Goal: Task Accomplishment & Management: Use online tool/utility

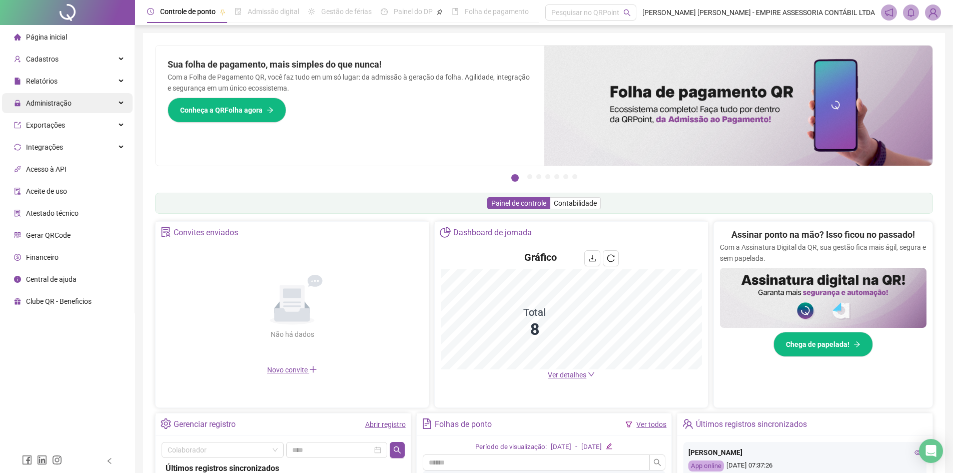
click at [109, 103] on div "Administração" at bounding box center [67, 103] width 131 height 20
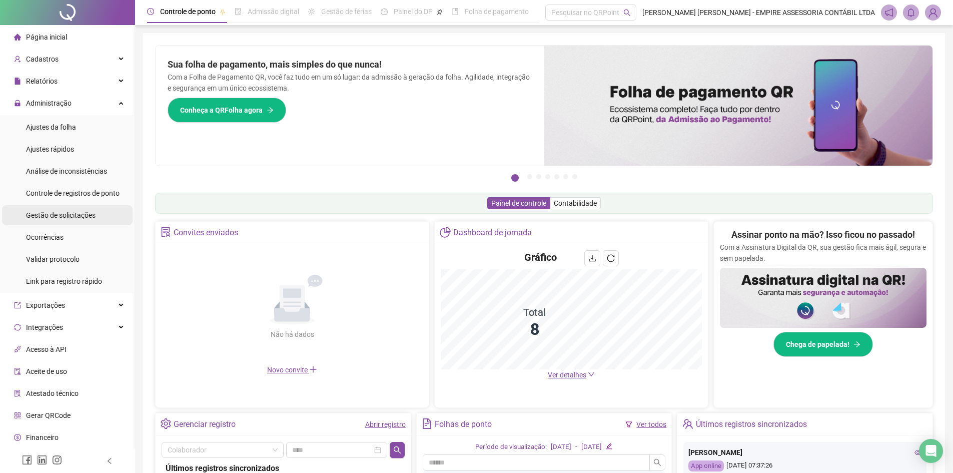
click at [74, 215] on span "Gestão de solicitações" at bounding box center [61, 215] width 70 height 8
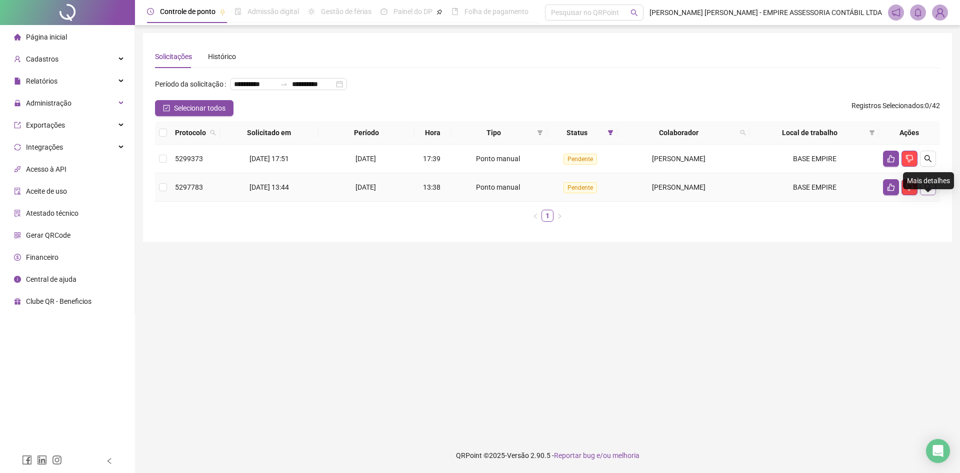
click at [928, 191] on icon "search" at bounding box center [928, 187] width 8 height 8
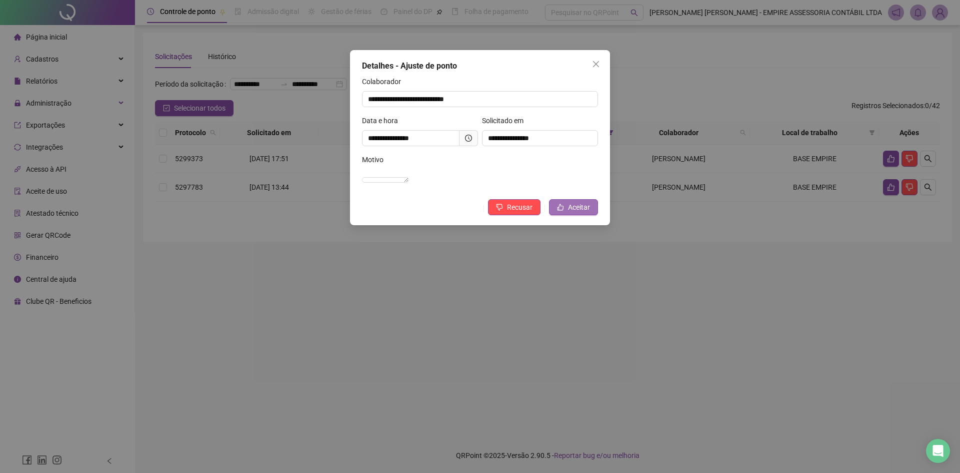
click at [585, 213] on span "Aceitar" at bounding box center [579, 207] width 22 height 11
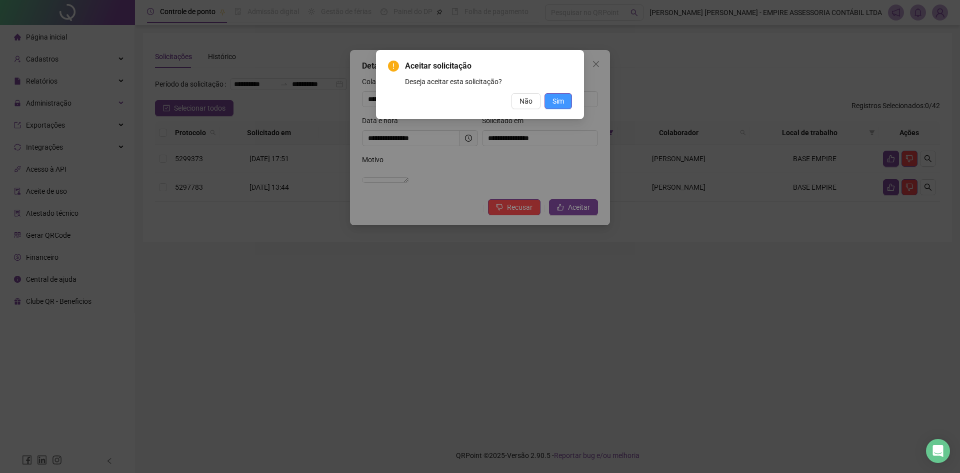
click at [557, 103] on span "Sim" at bounding box center [559, 101] width 12 height 11
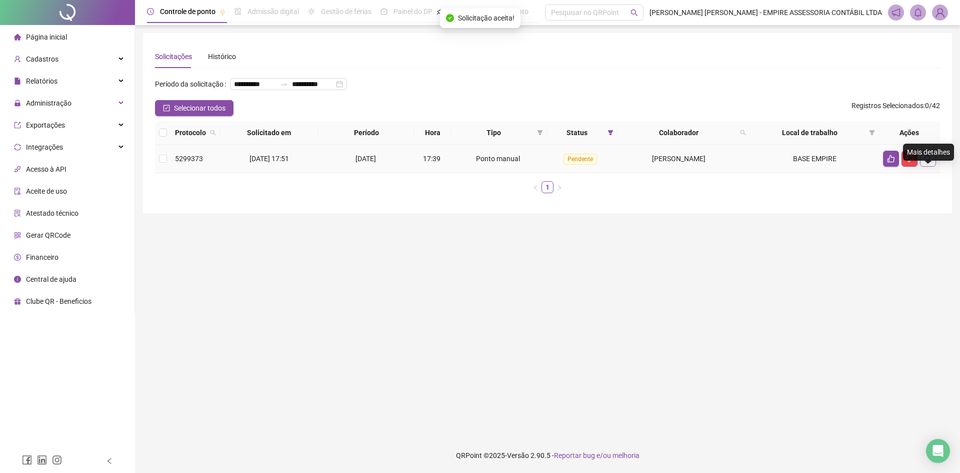
click at [927, 163] on icon "search" at bounding box center [928, 159] width 8 height 8
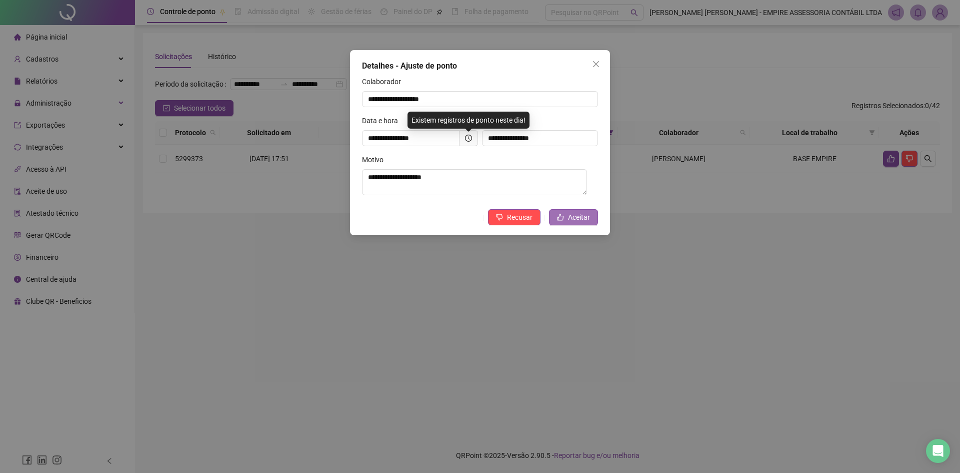
click at [576, 220] on span "Aceitar" at bounding box center [579, 217] width 22 height 11
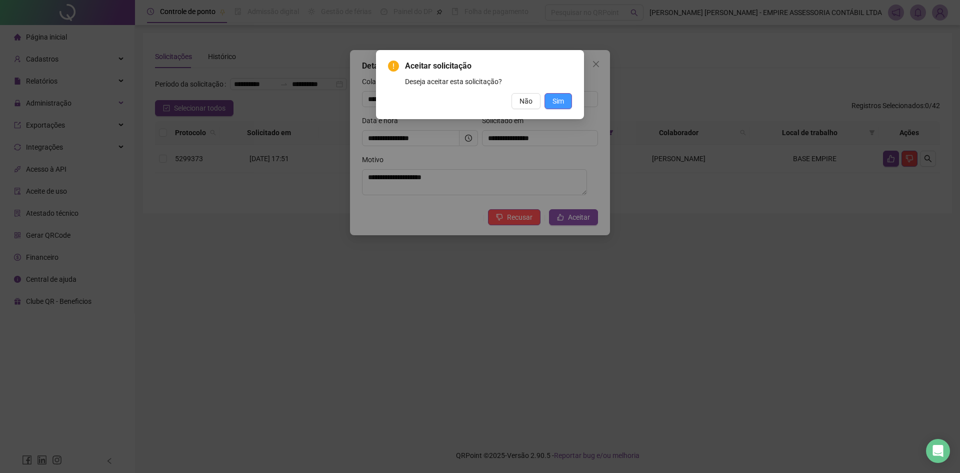
click at [557, 102] on span "Sim" at bounding box center [559, 101] width 12 height 11
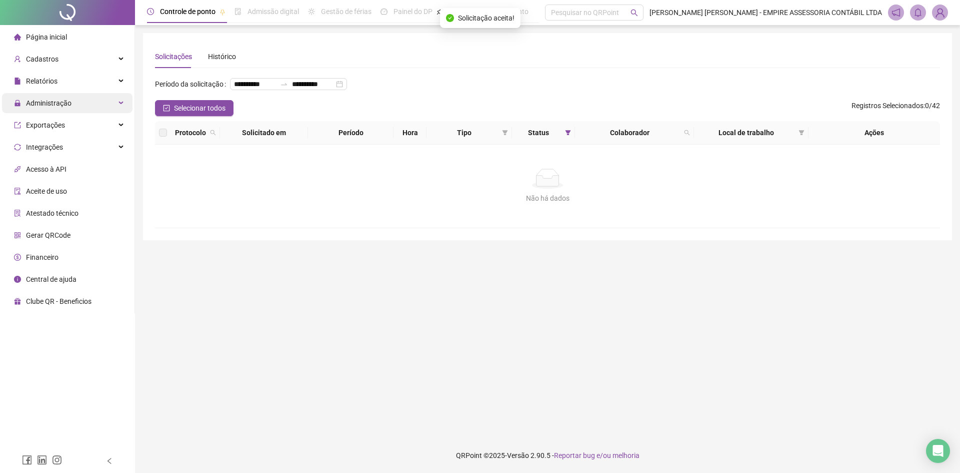
click at [115, 102] on div "Administração" at bounding box center [67, 103] width 131 height 20
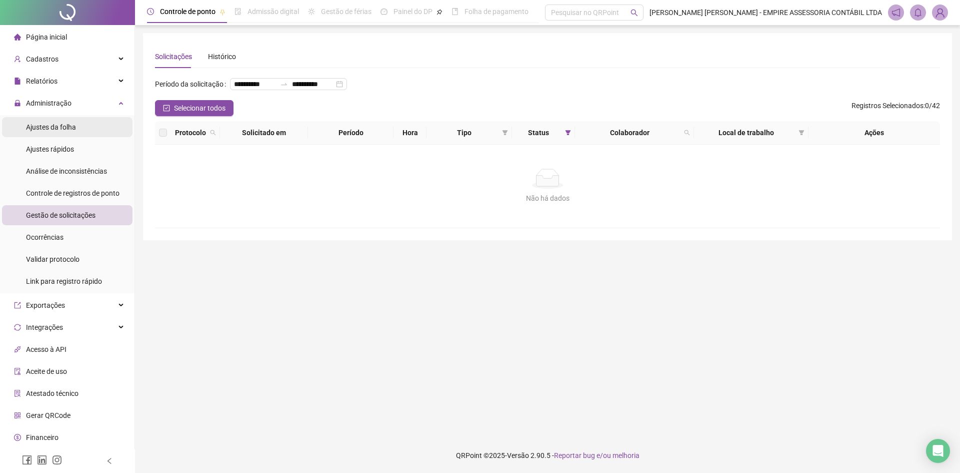
click at [82, 126] on li "Ajustes da folha" at bounding box center [67, 127] width 131 height 20
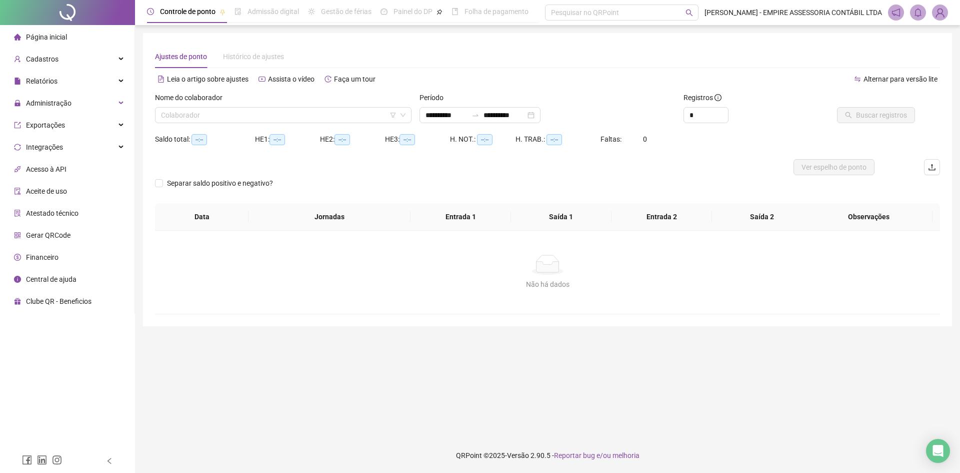
type input "**********"
click at [426, 114] on input "**********" at bounding box center [447, 115] width 42 height 11
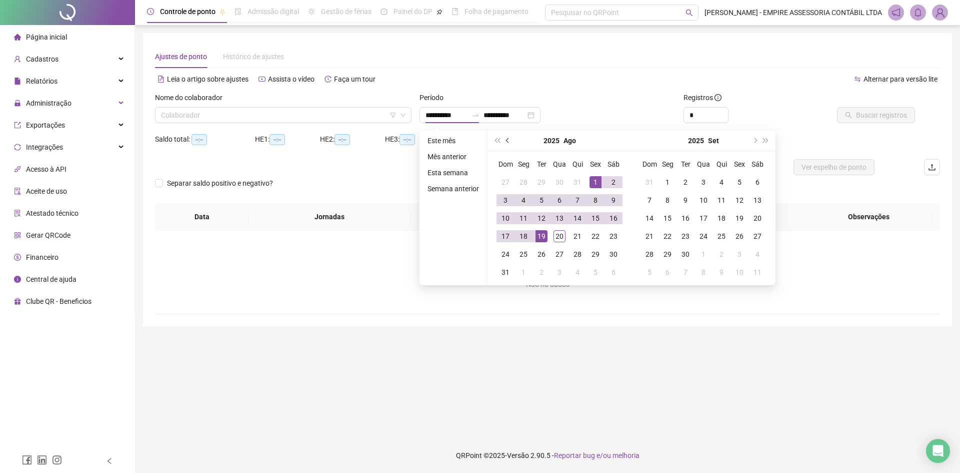
click at [507, 141] on span "prev-year" at bounding box center [508, 140] width 5 height 5
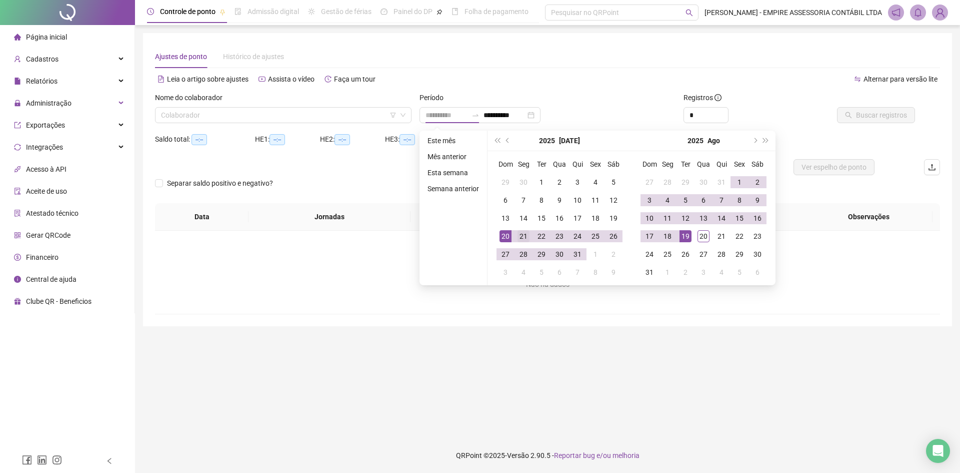
type input "**********"
click at [520, 238] on div "21" at bounding box center [524, 236] width 12 height 12
type input "**********"
click at [703, 237] on div "20" at bounding box center [704, 236] width 12 height 12
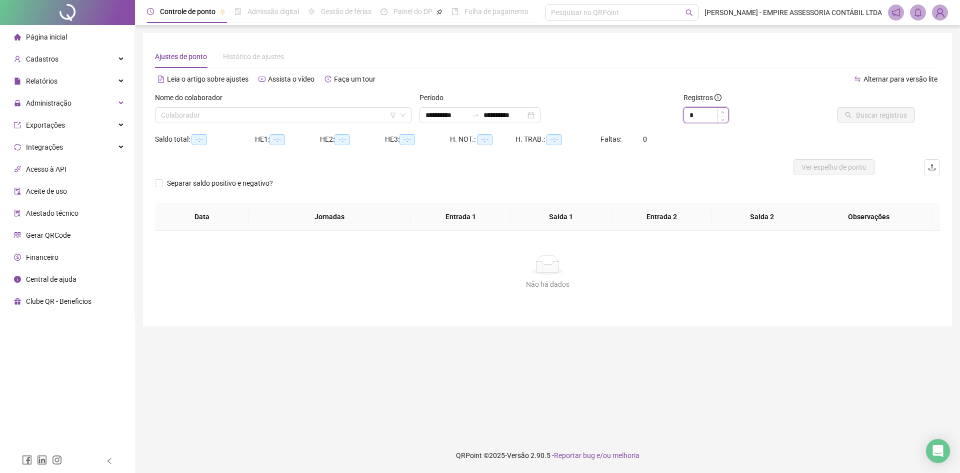
type input "*"
click at [724, 111] on icon "up" at bounding box center [723, 113] width 4 height 4
click at [306, 117] on input "search" at bounding box center [279, 115] width 236 height 15
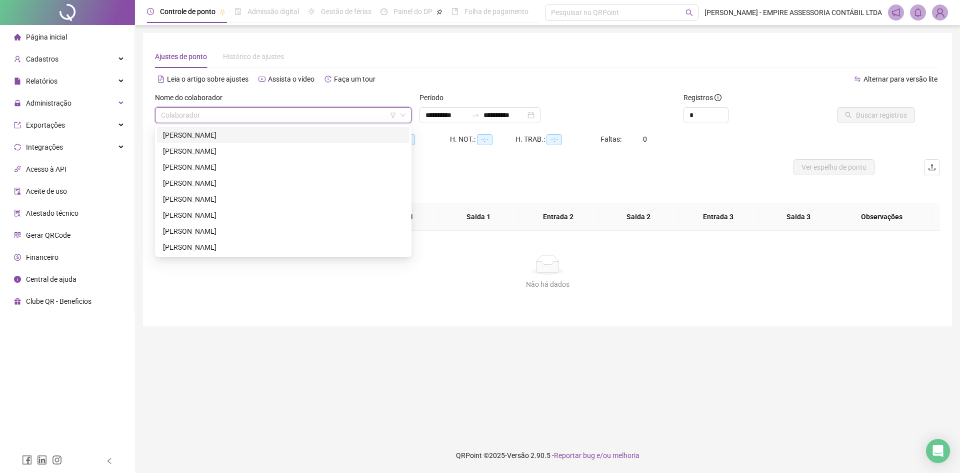
drag, startPoint x: 219, startPoint y: 137, endPoint x: 443, endPoint y: 135, distance: 224.1
click at [219, 136] on div "[PERSON_NAME]" at bounding box center [283, 135] width 241 height 11
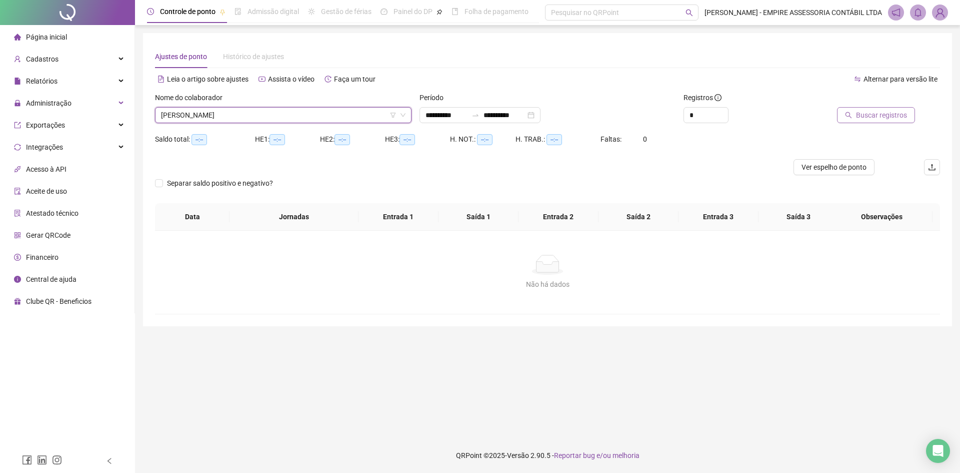
click at [889, 114] on span "Buscar registros" at bounding box center [881, 115] width 51 height 11
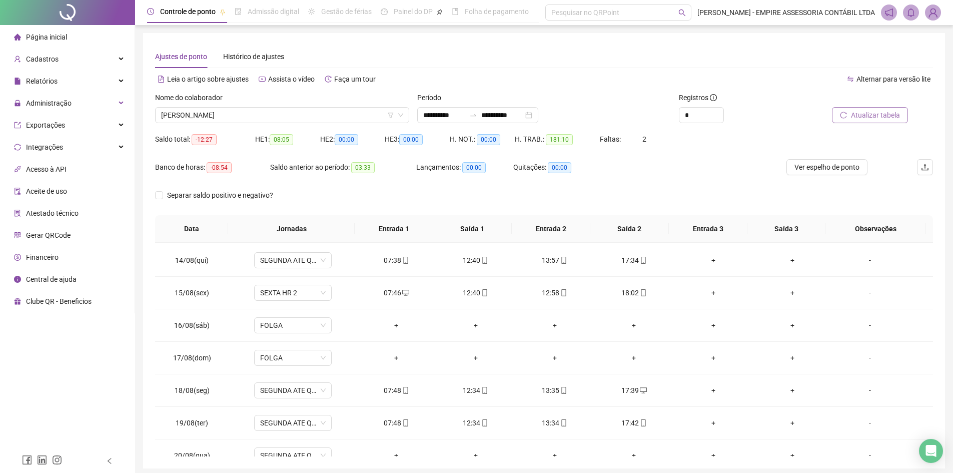
scroll to position [794, 0]
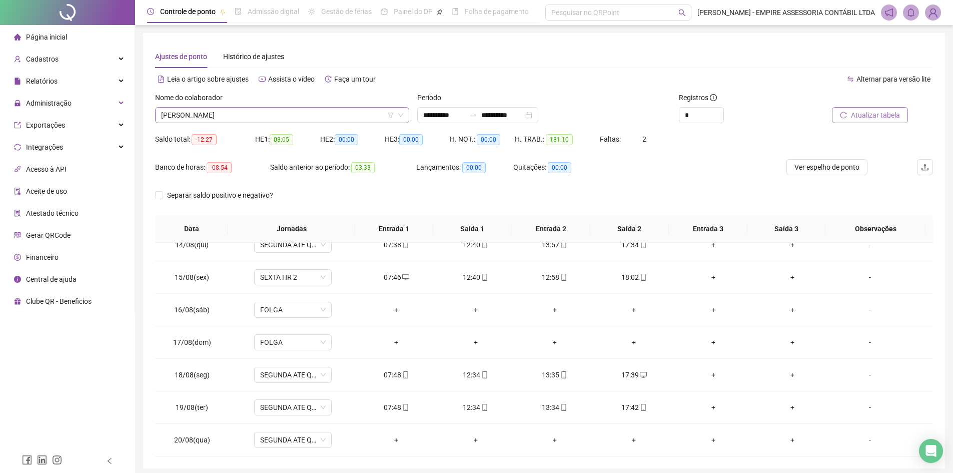
click at [244, 119] on span "[PERSON_NAME]" at bounding box center [282, 115] width 242 height 15
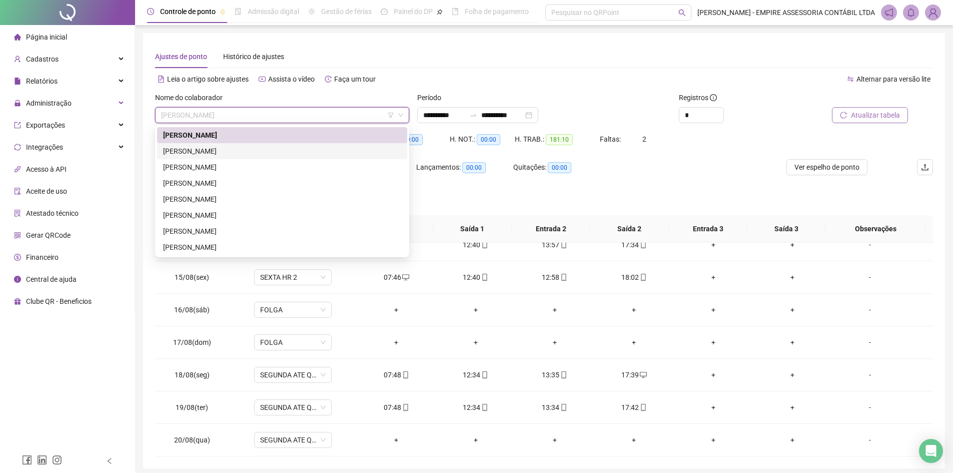
click at [227, 152] on div "[PERSON_NAME]" at bounding box center [282, 151] width 238 height 11
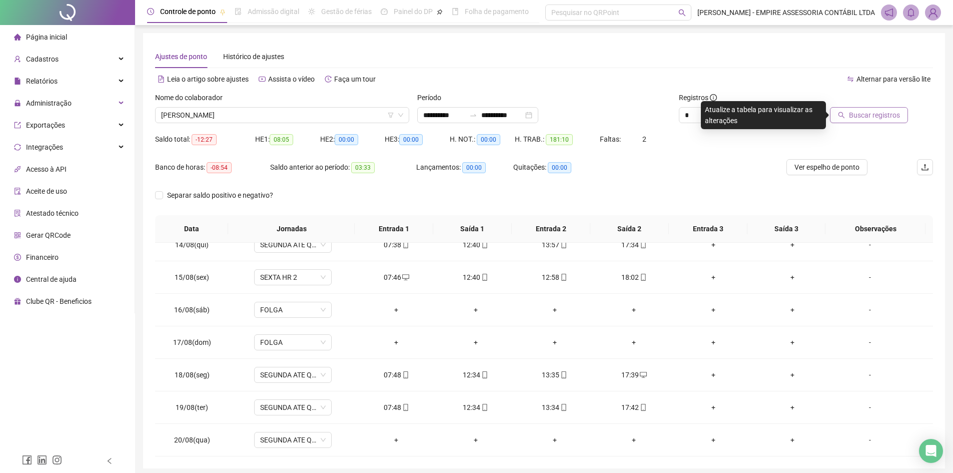
click at [871, 115] on span "Buscar registros" at bounding box center [874, 115] width 51 height 11
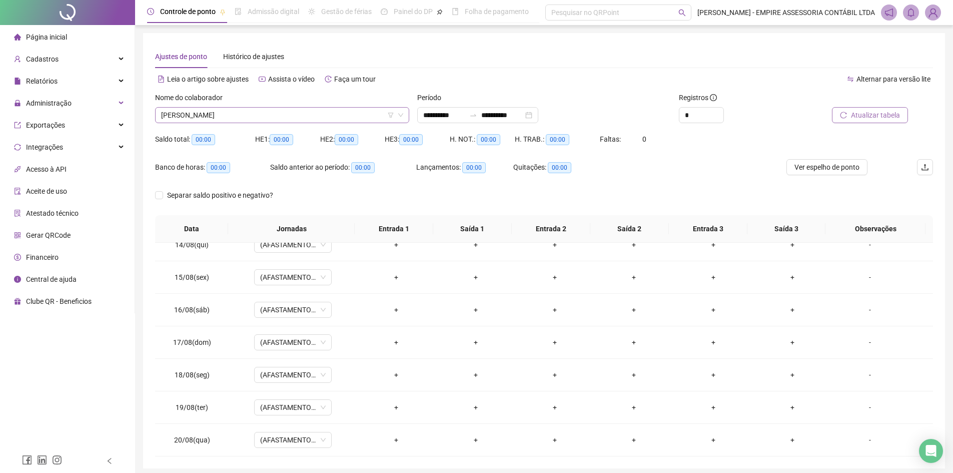
click at [289, 112] on span "[PERSON_NAME]" at bounding box center [282, 115] width 242 height 15
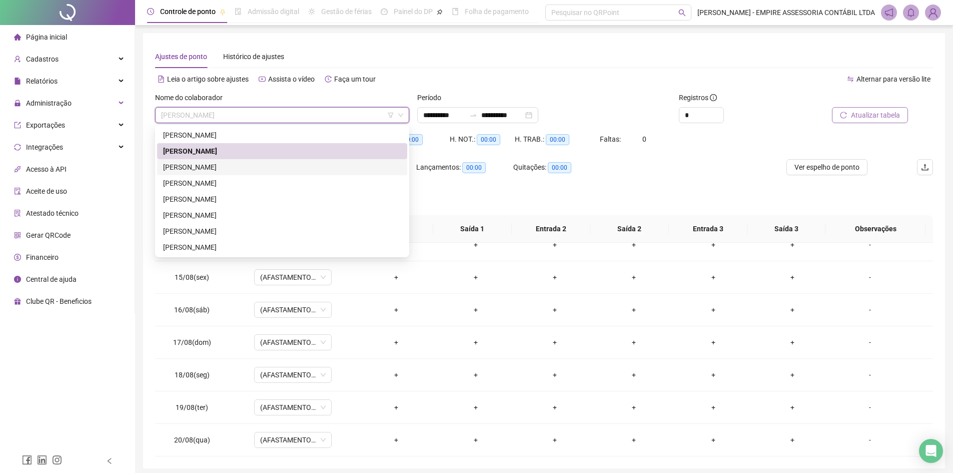
click at [263, 166] on div "[PERSON_NAME]" at bounding box center [282, 167] width 238 height 11
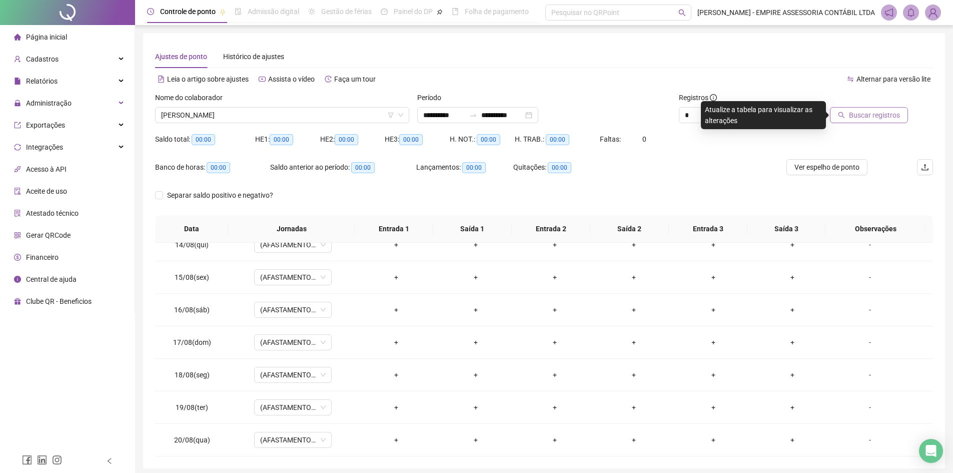
click at [865, 113] on span "Buscar registros" at bounding box center [874, 115] width 51 height 11
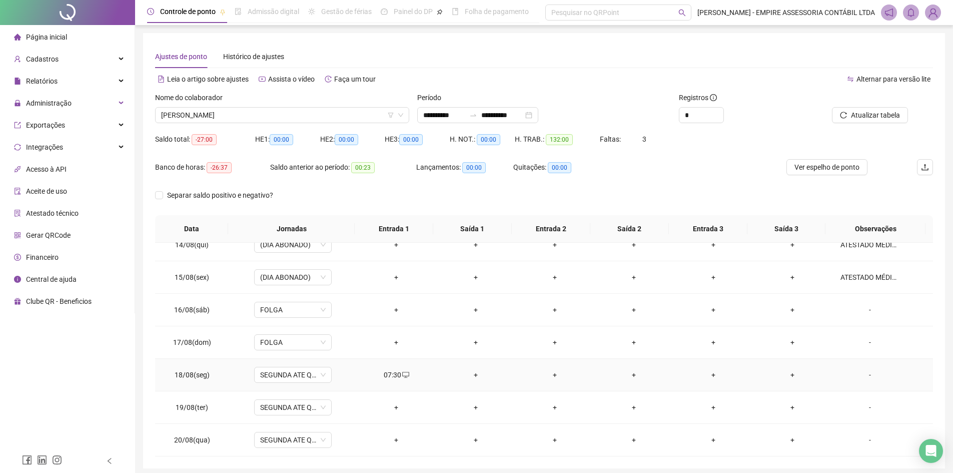
click at [471, 375] on div "+" at bounding box center [475, 374] width 63 height 11
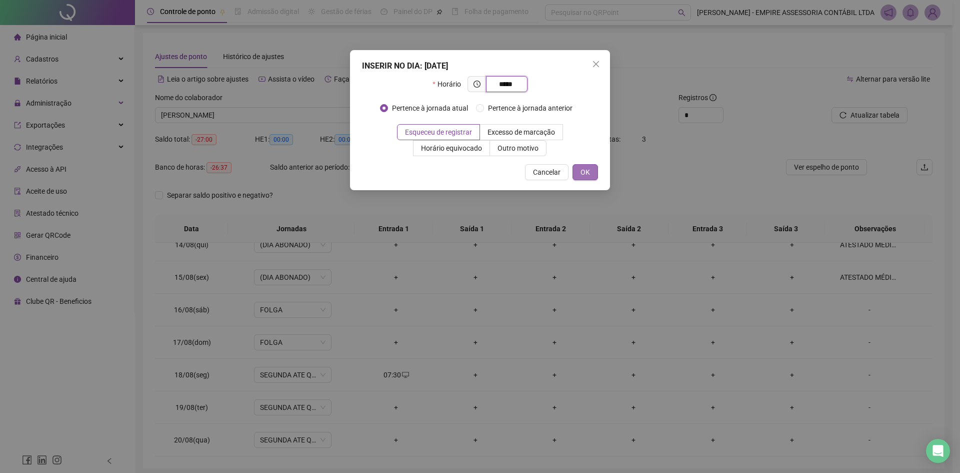
type input "*****"
click at [595, 169] on button "OK" at bounding box center [586, 172] width 26 height 16
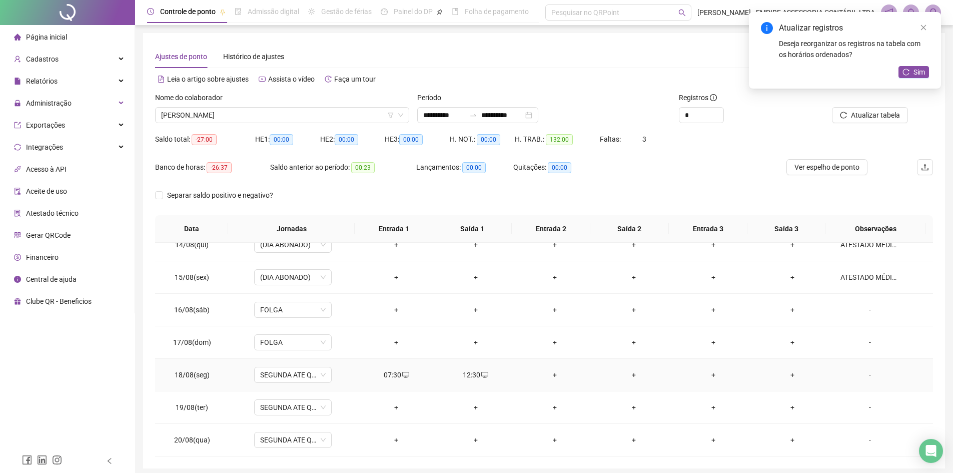
click at [549, 375] on div "+" at bounding box center [554, 374] width 63 height 11
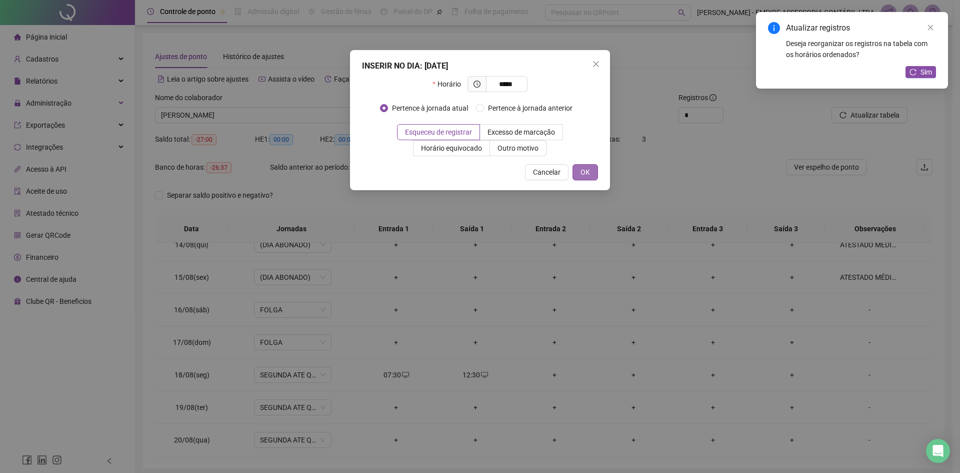
type input "*****"
click at [583, 172] on span "OK" at bounding box center [586, 172] width 10 height 11
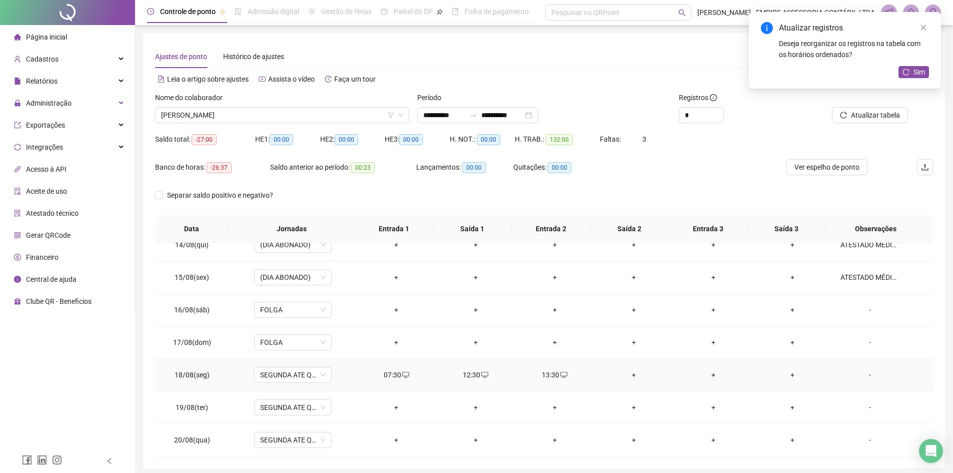
click at [628, 376] on div "+" at bounding box center [633, 374] width 63 height 11
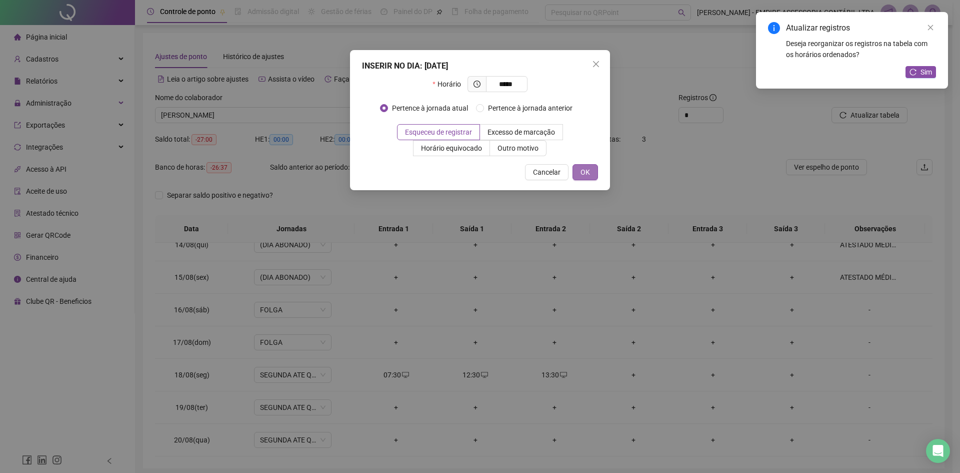
type input "*****"
click at [582, 168] on span "OK" at bounding box center [586, 172] width 10 height 11
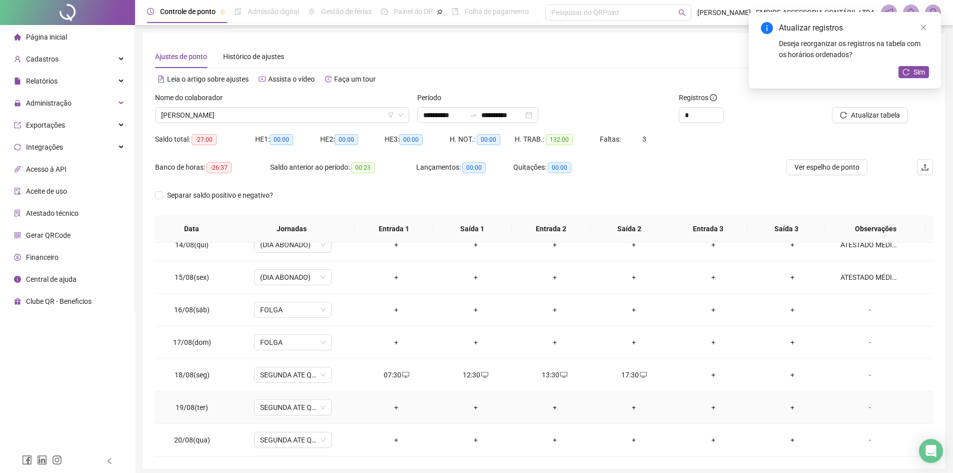
click at [393, 408] on div "+" at bounding box center [396, 407] width 63 height 11
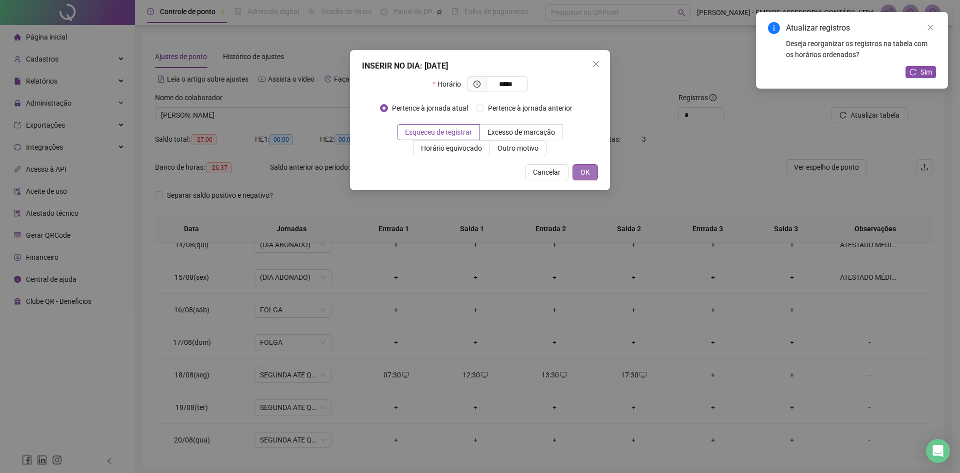
type input "*****"
click at [589, 171] on span "OK" at bounding box center [586, 172] width 10 height 11
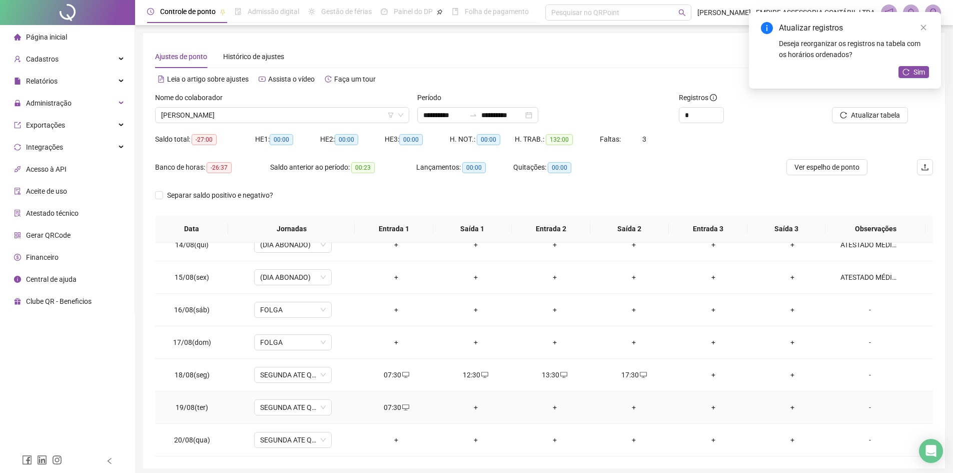
click at [473, 408] on div "+" at bounding box center [475, 407] width 63 height 11
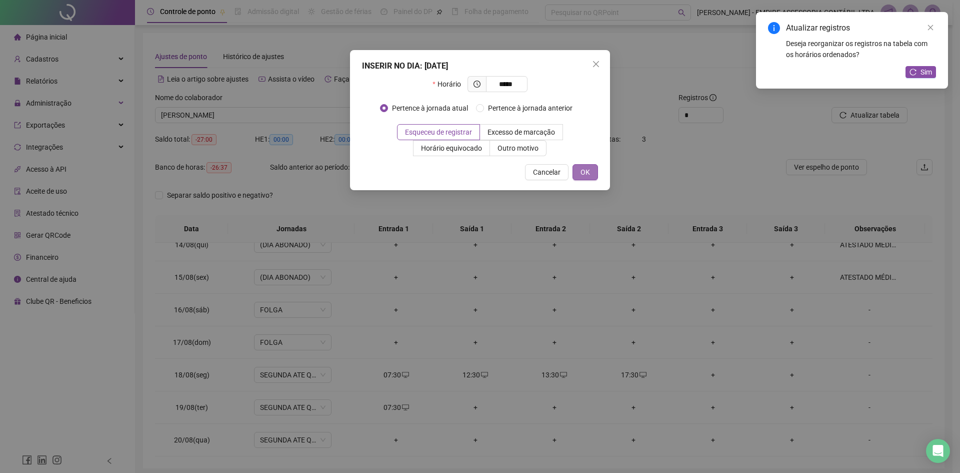
type input "*****"
click at [579, 172] on button "OK" at bounding box center [586, 172] width 26 height 16
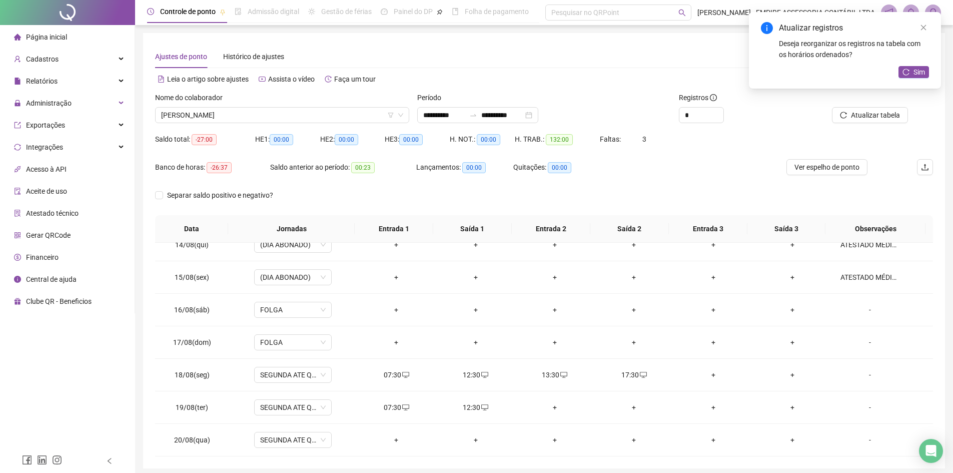
click at [551, 408] on div "+" at bounding box center [554, 407] width 63 height 11
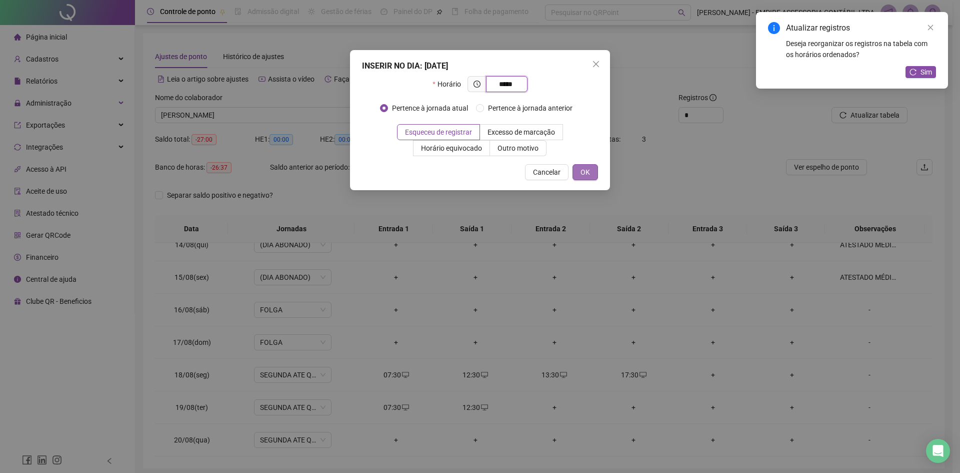
type input "*****"
click at [583, 175] on span "OK" at bounding box center [586, 172] width 10 height 11
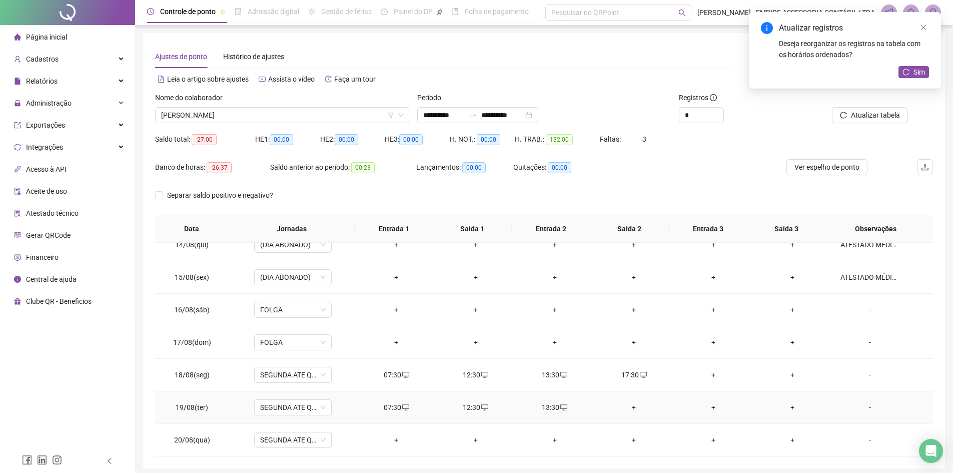
click at [629, 405] on div "+" at bounding box center [633, 407] width 63 height 11
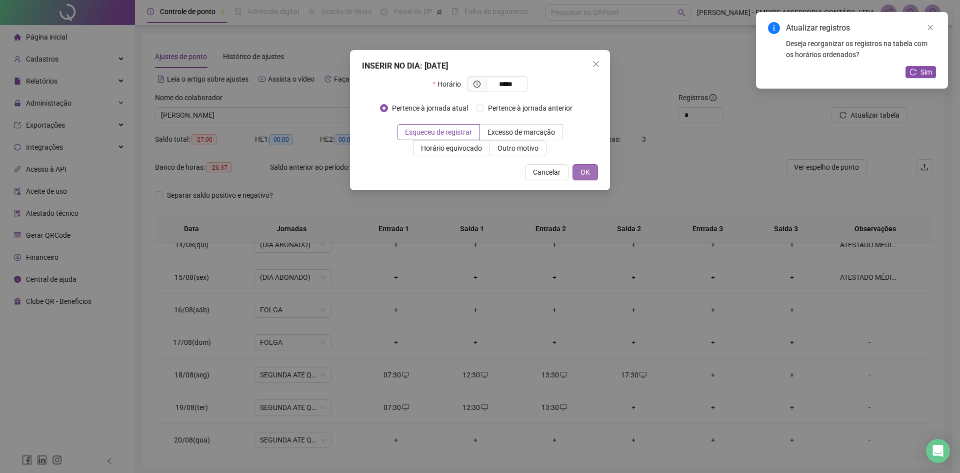
type input "*****"
click at [582, 175] on span "OK" at bounding box center [586, 172] width 10 height 11
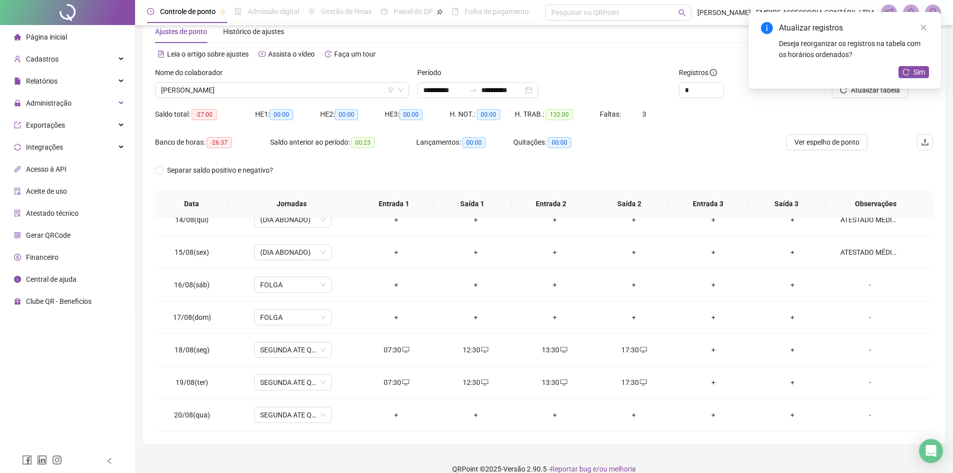
scroll to position [39, 0]
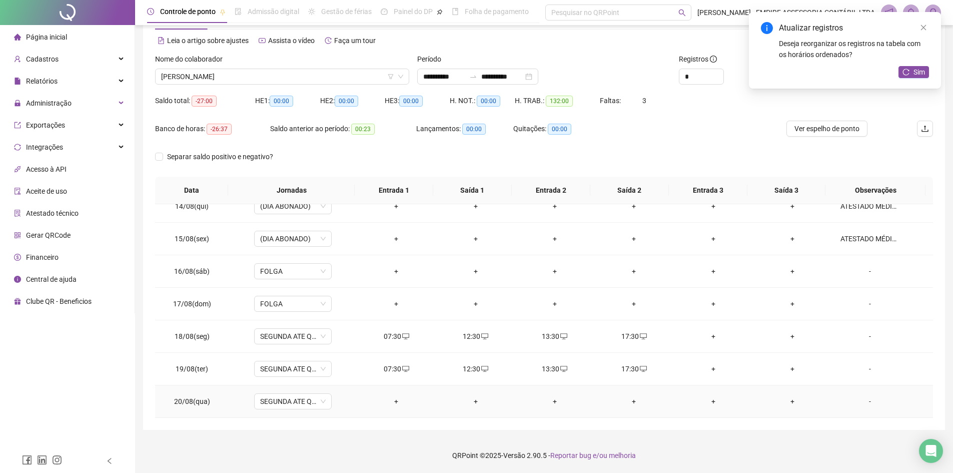
click at [395, 401] on div "+" at bounding box center [396, 401] width 63 height 11
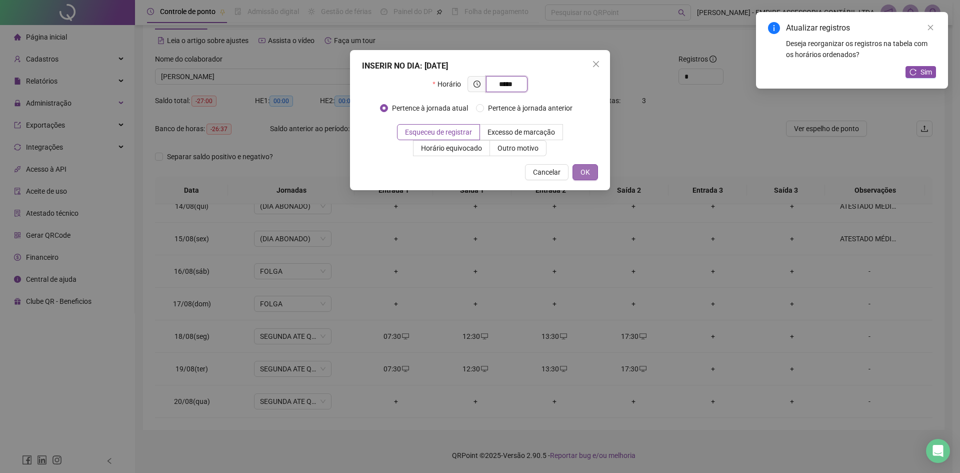
type input "*****"
click at [590, 168] on span "OK" at bounding box center [586, 172] width 10 height 11
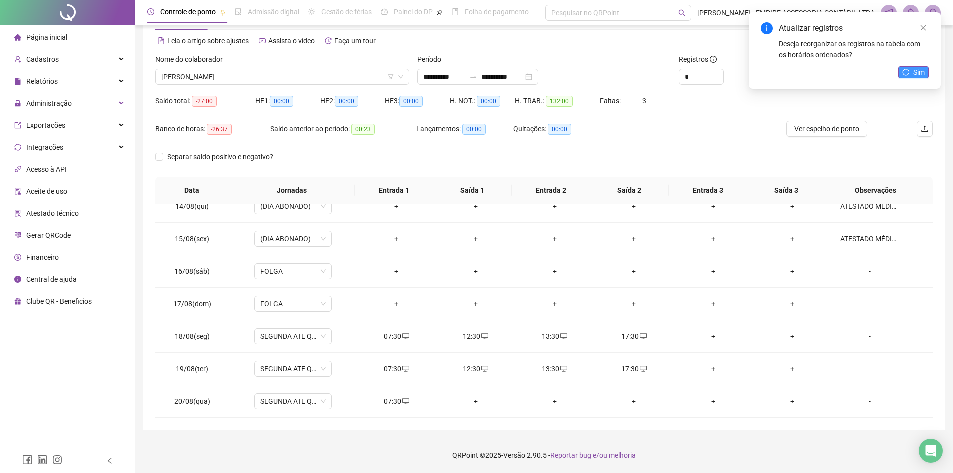
click at [921, 74] on span "Sim" at bounding box center [919, 72] width 12 height 11
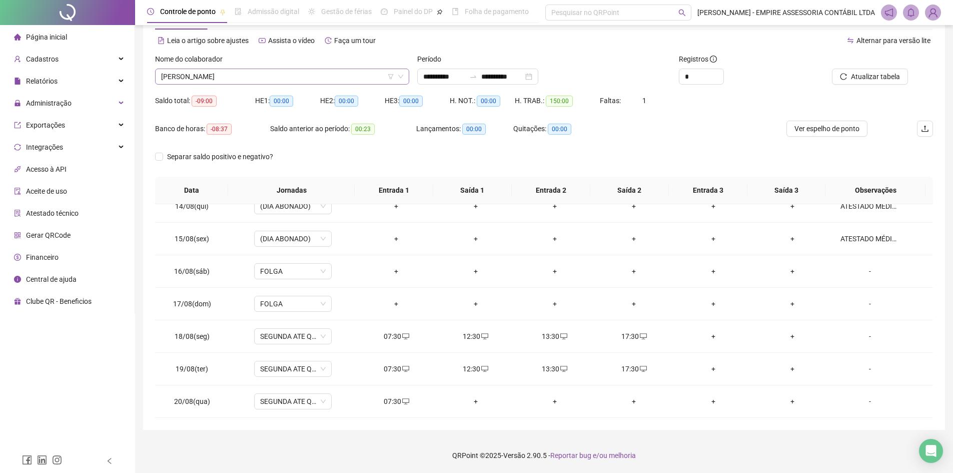
click at [290, 77] on span "[PERSON_NAME]" at bounding box center [282, 76] width 242 height 15
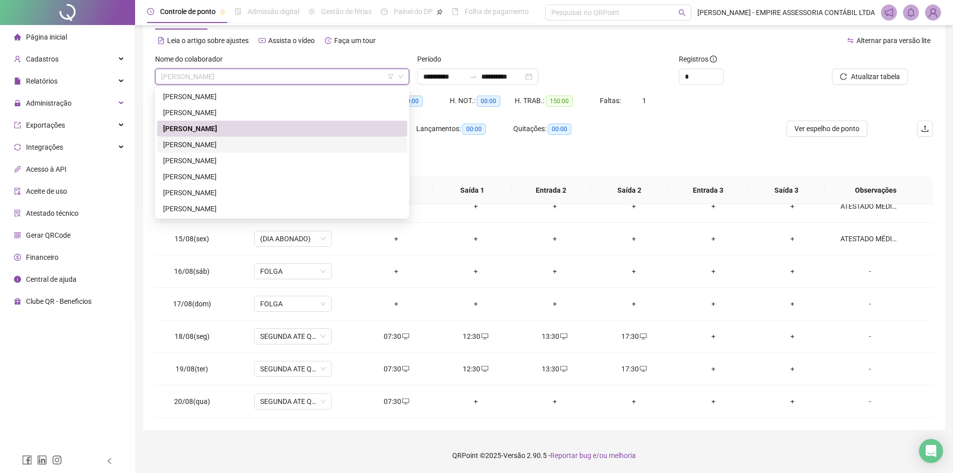
click at [243, 144] on div "[PERSON_NAME]" at bounding box center [282, 144] width 238 height 11
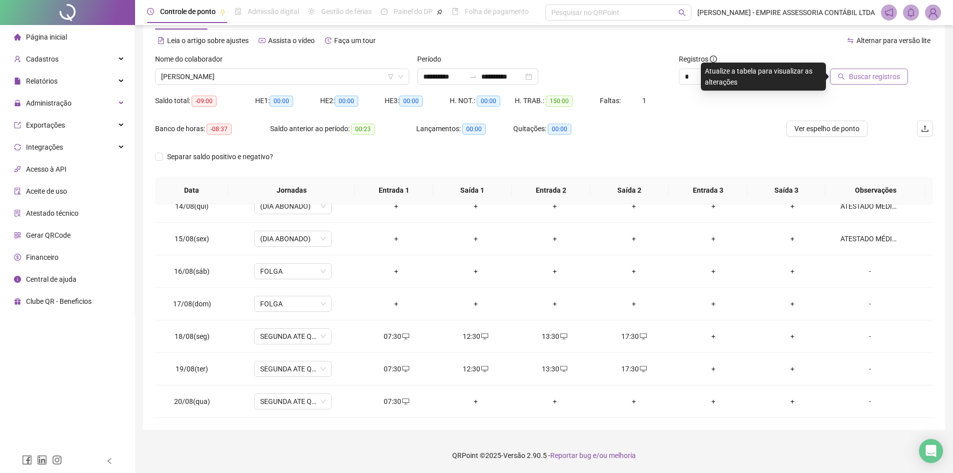
click at [881, 79] on span "Buscar registros" at bounding box center [874, 76] width 51 height 11
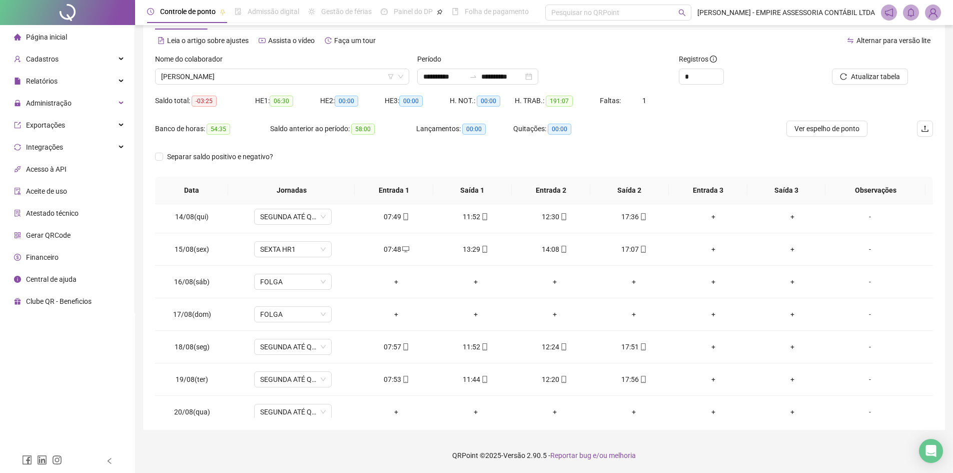
scroll to position [794, 0]
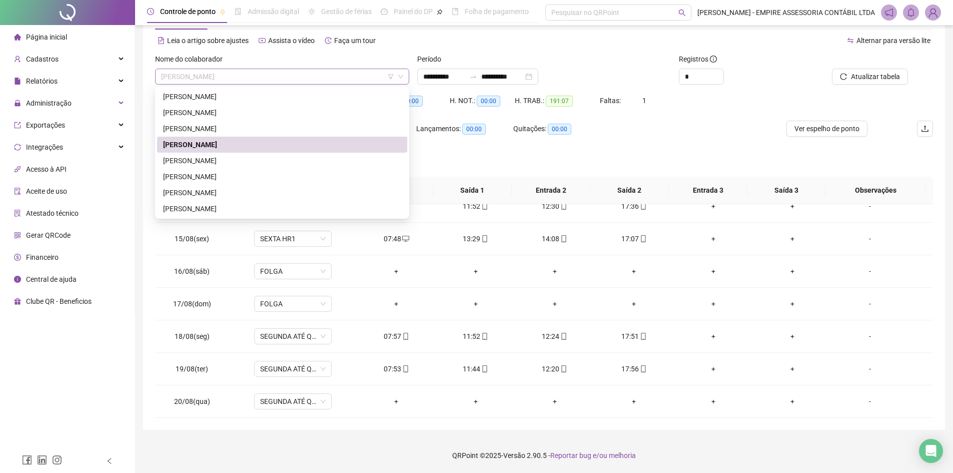
click at [283, 79] on span "[PERSON_NAME]" at bounding box center [282, 76] width 242 height 15
click at [218, 160] on div "[PERSON_NAME]" at bounding box center [282, 160] width 238 height 11
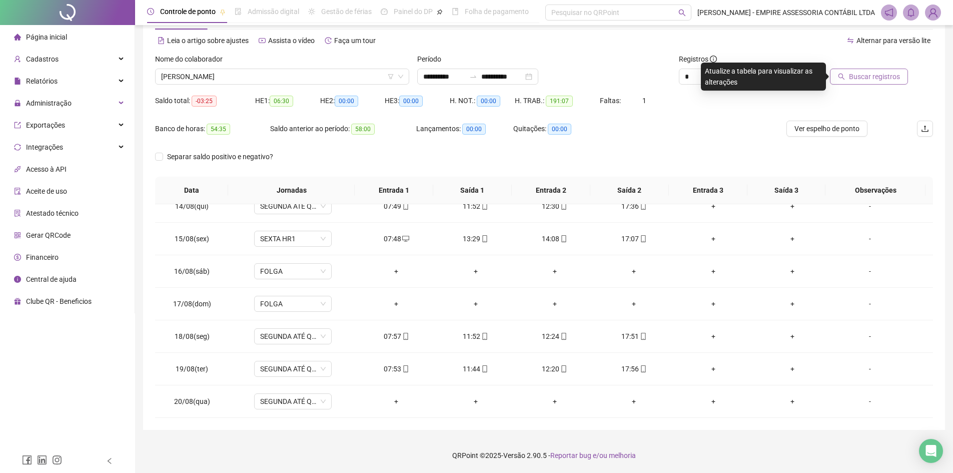
click at [869, 77] on span "Buscar registros" at bounding box center [874, 76] width 51 height 11
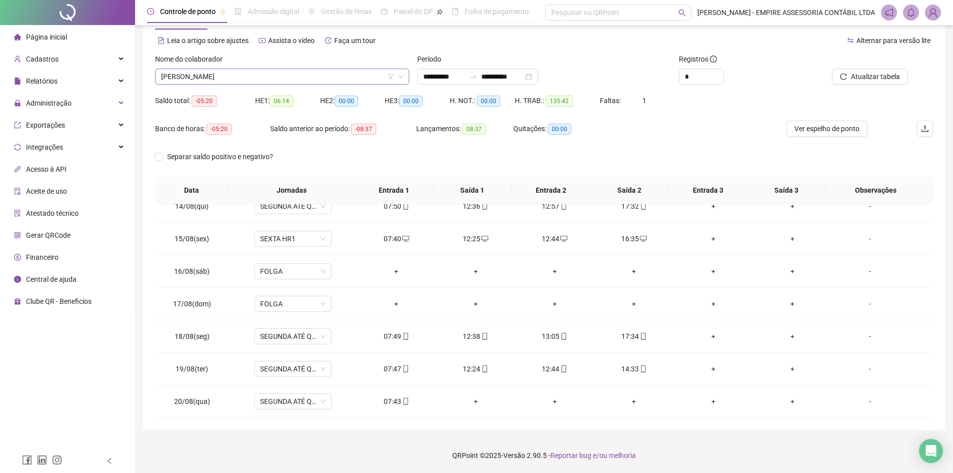
click at [252, 77] on span "[PERSON_NAME]" at bounding box center [282, 76] width 242 height 15
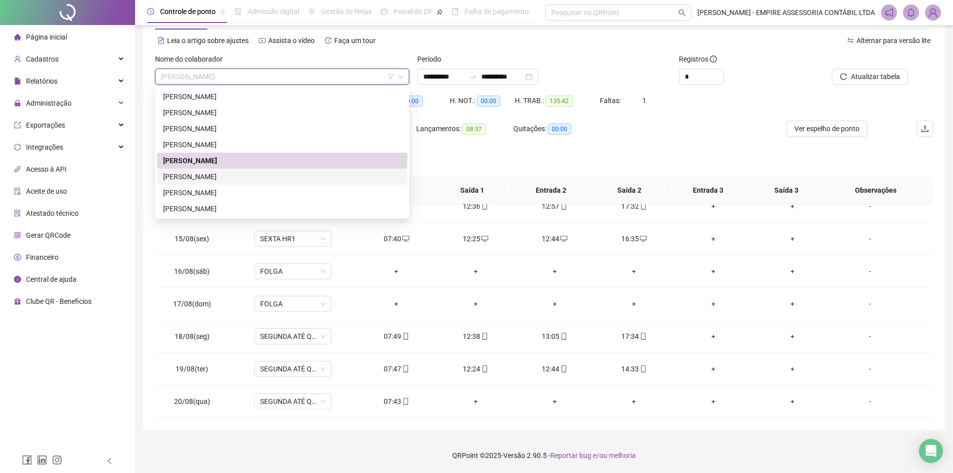
click at [209, 175] on div "[PERSON_NAME]" at bounding box center [282, 176] width 238 height 11
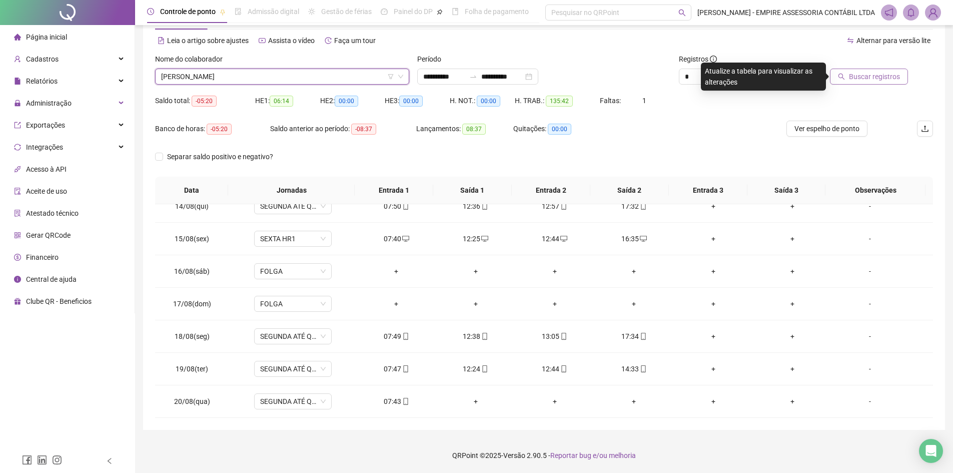
click at [860, 77] on span "Buscar registros" at bounding box center [874, 76] width 51 height 11
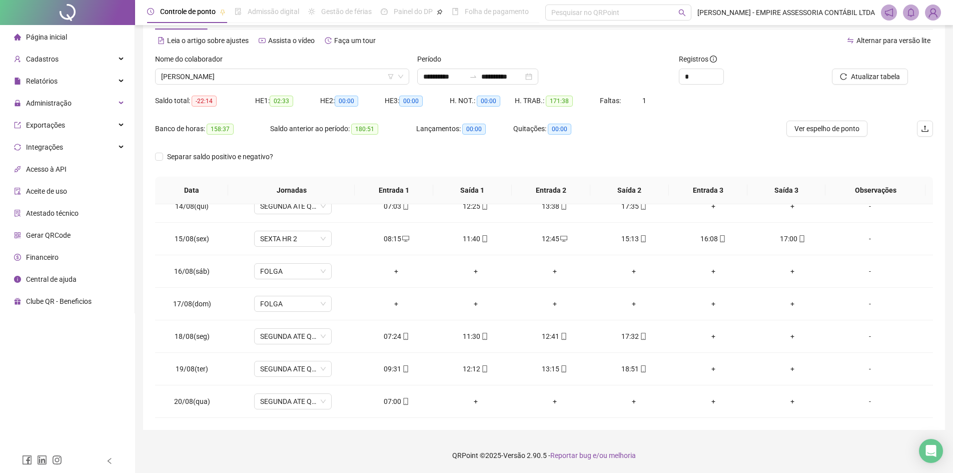
scroll to position [0, 0]
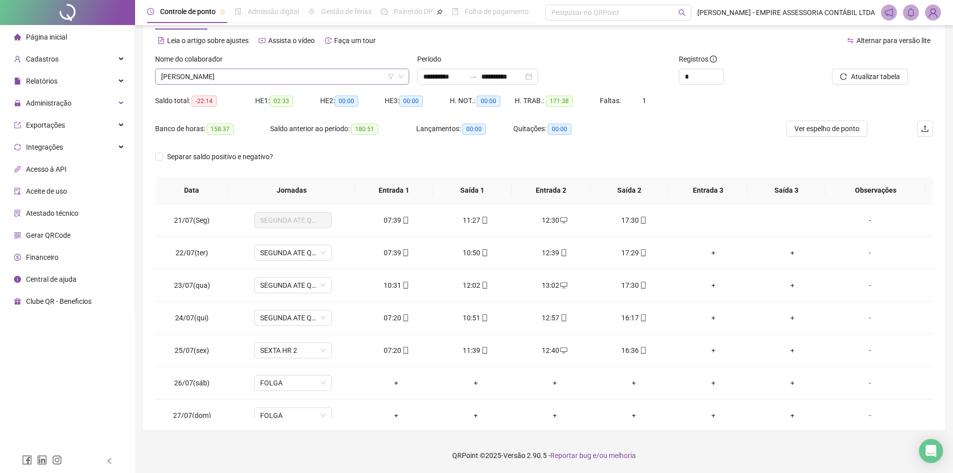
click at [260, 74] on span "[PERSON_NAME]" at bounding box center [282, 76] width 242 height 15
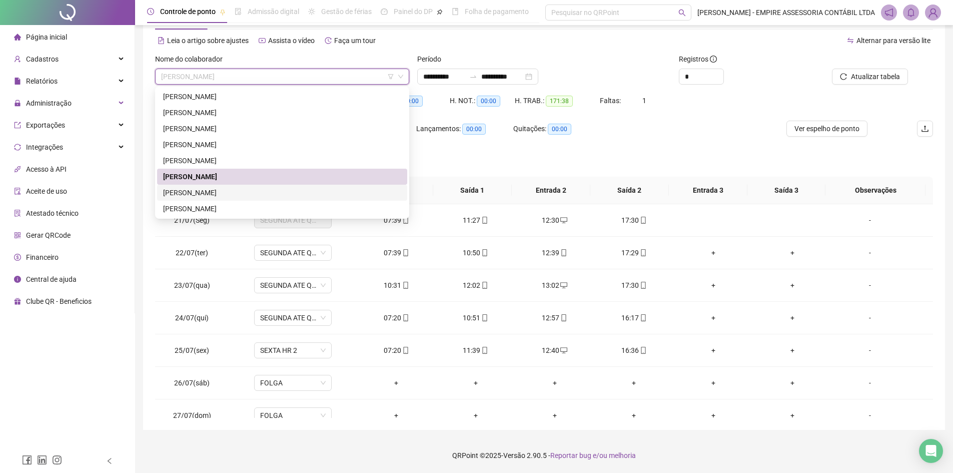
click at [229, 194] on div "[PERSON_NAME]" at bounding box center [282, 192] width 238 height 11
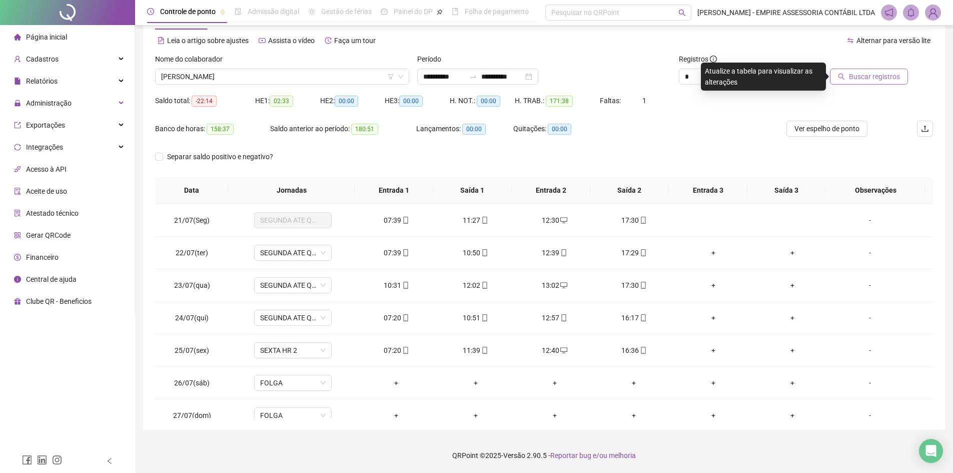
click at [873, 78] on span "Buscar registros" at bounding box center [874, 76] width 51 height 11
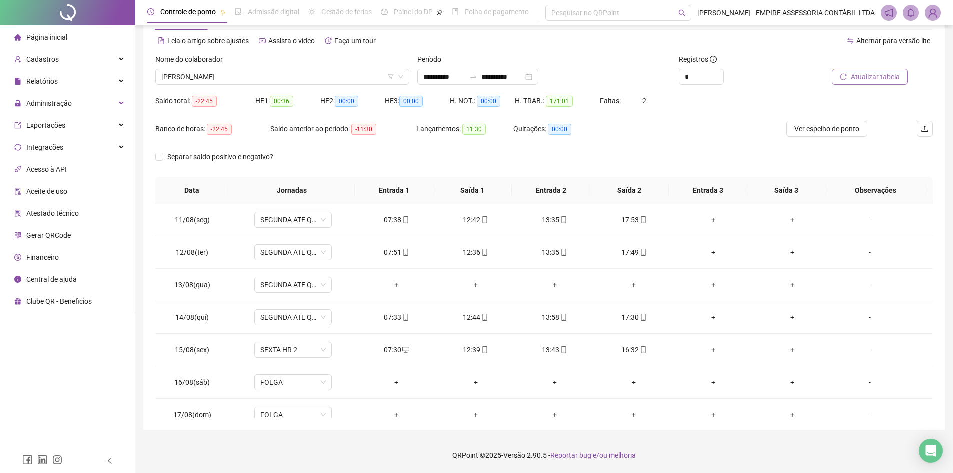
scroll to position [665, 0]
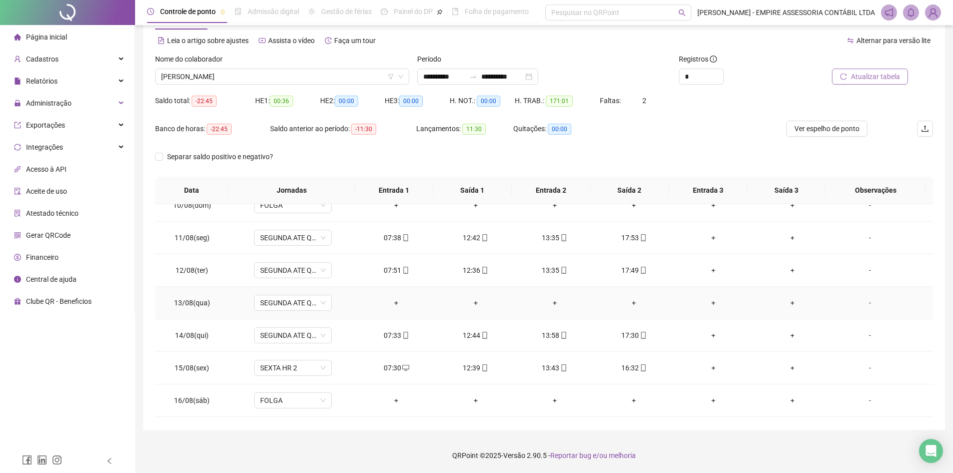
click at [863, 302] on div "-" at bounding box center [869, 302] width 59 height 11
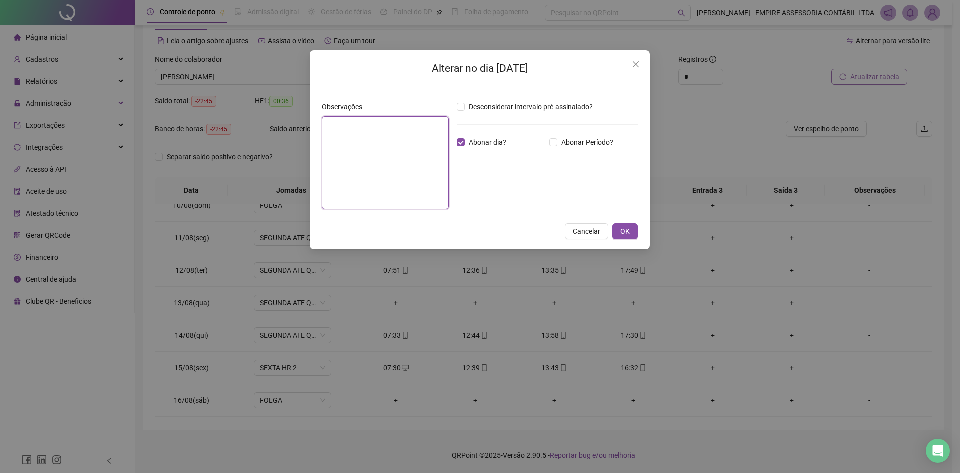
click at [384, 147] on textarea at bounding box center [385, 162] width 127 height 93
type textarea "**********"
click at [624, 230] on span "OK" at bounding box center [626, 231] width 10 height 11
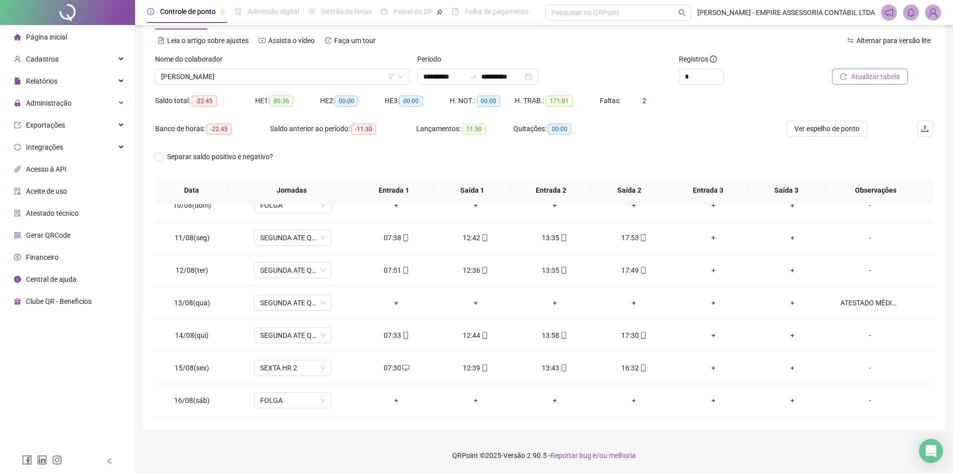
click at [873, 72] on span "Atualizar tabela" at bounding box center [875, 76] width 49 height 11
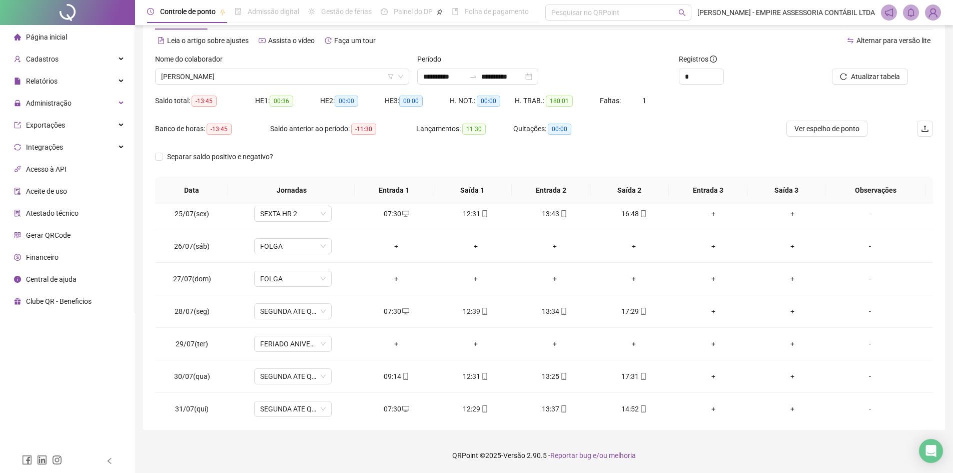
scroll to position [0, 0]
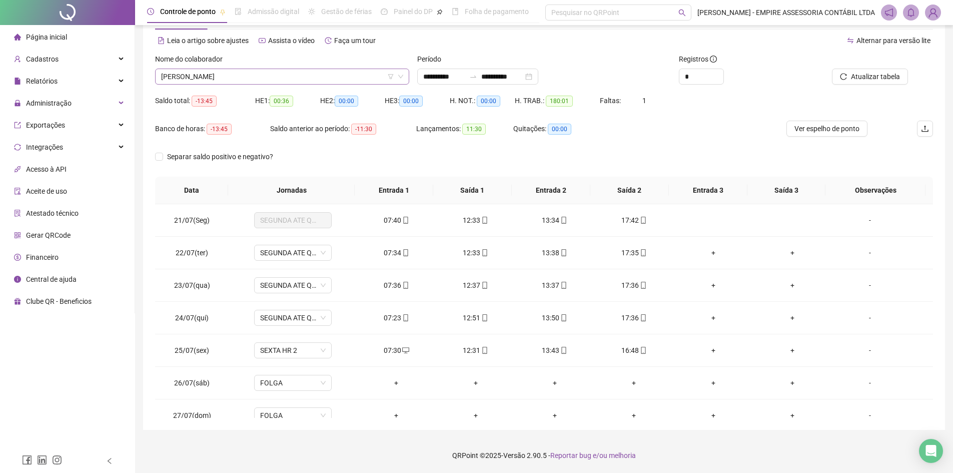
click at [298, 75] on span "[PERSON_NAME]" at bounding box center [282, 76] width 242 height 15
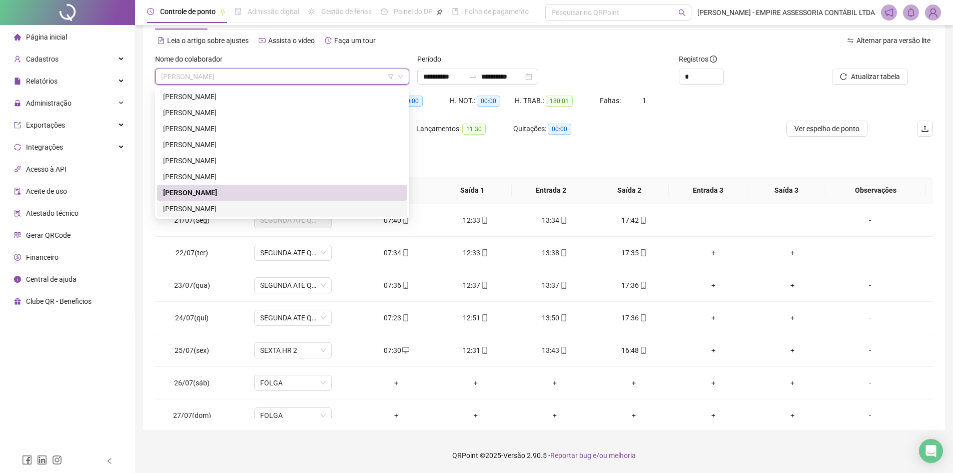
click at [261, 209] on div "[PERSON_NAME]" at bounding box center [282, 208] width 238 height 11
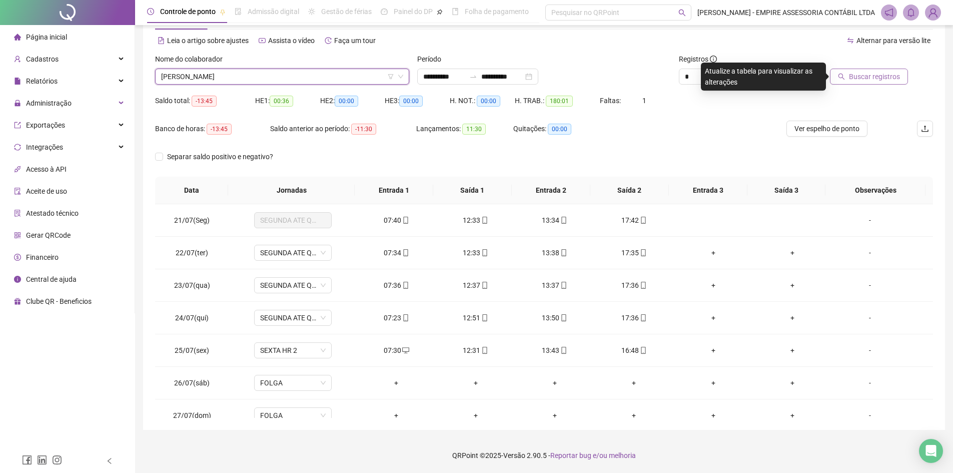
click at [855, 77] on span "Buscar registros" at bounding box center [874, 76] width 51 height 11
